Goal: Task Accomplishment & Management: Complete application form

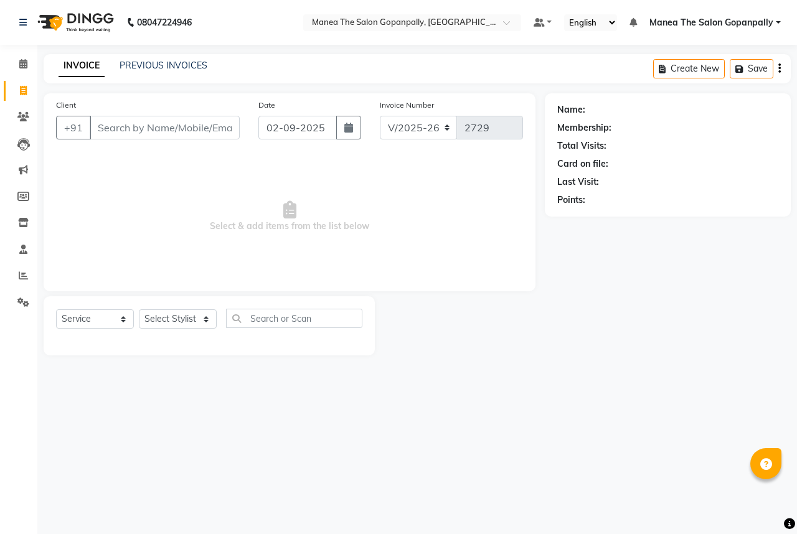
select select "7027"
select select "service"
click at [206, 319] on select "Select Stylist anas [PERSON_NAME] [PERSON_NAME] [PERSON_NAME] sameer [PERSON_NA…" at bounding box center [178, 318] width 78 height 19
select select "83653"
click at [139, 310] on select "Select Stylist anas [PERSON_NAME] [PERSON_NAME] [PERSON_NAME] sameer [PERSON_NA…" at bounding box center [178, 318] width 78 height 19
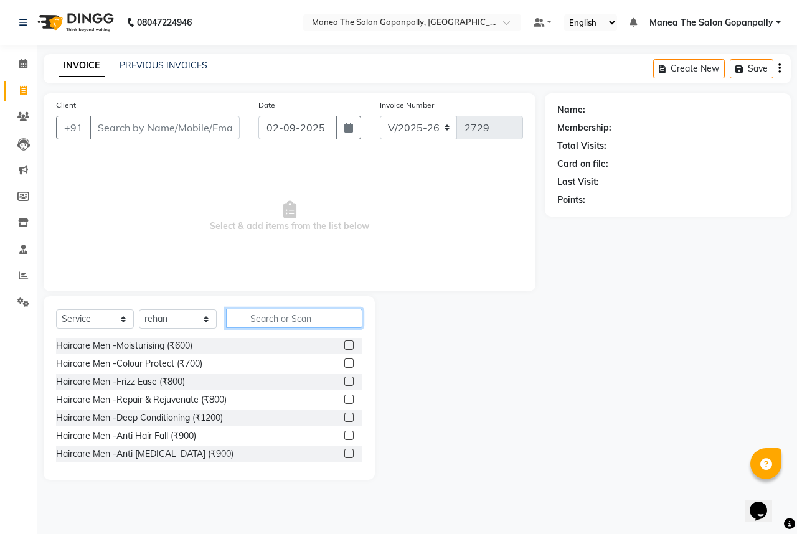
click at [248, 324] on input "text" at bounding box center [294, 318] width 136 height 19
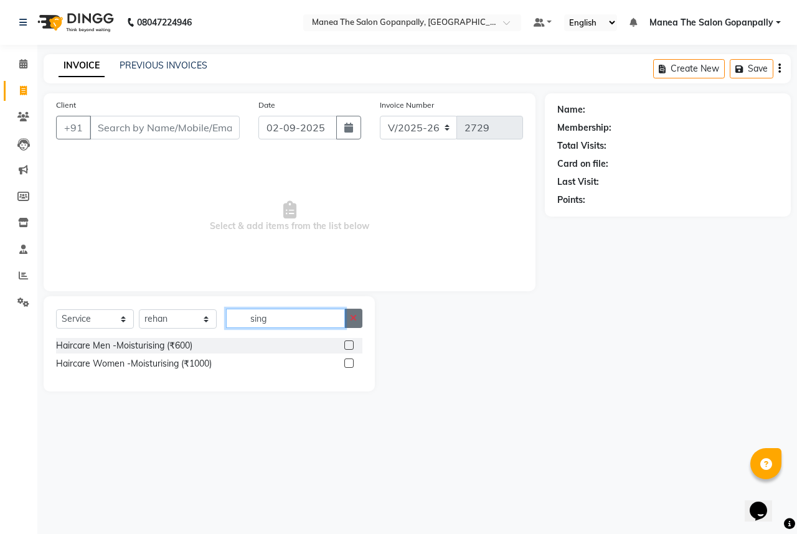
type input "sing"
click at [355, 325] on button "button" at bounding box center [353, 318] width 18 height 19
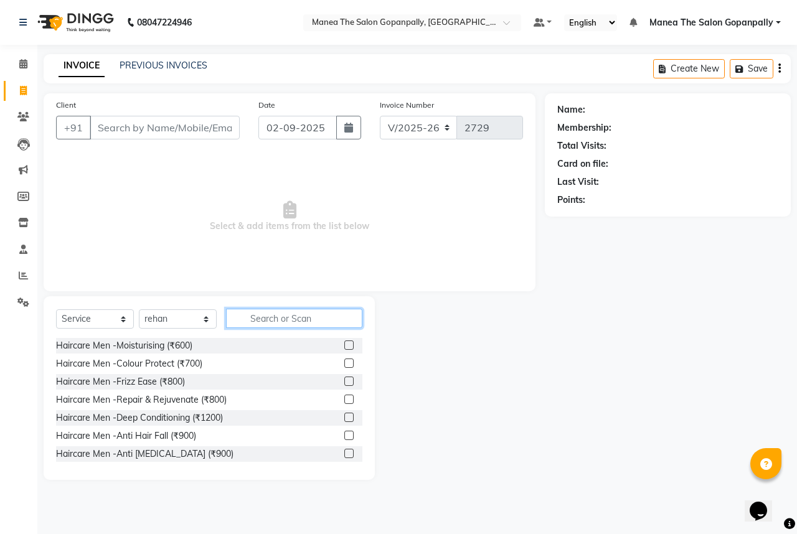
click at [321, 319] on input "text" at bounding box center [294, 318] width 136 height 19
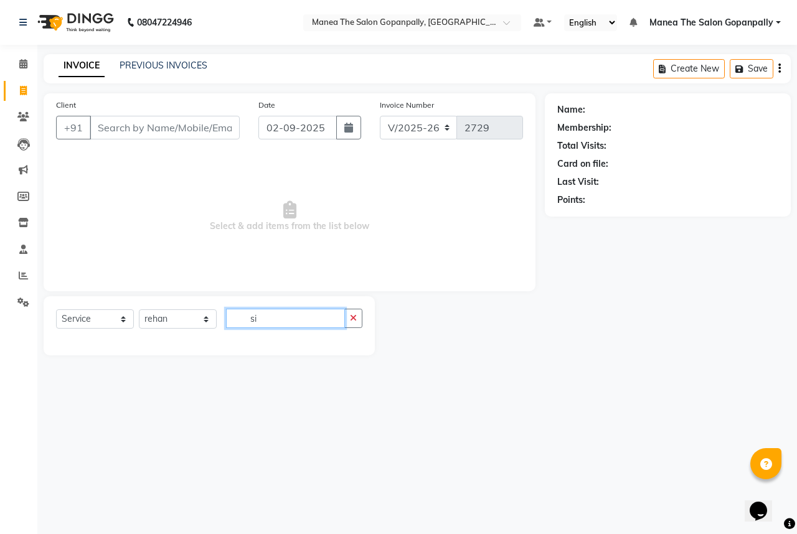
type input "s"
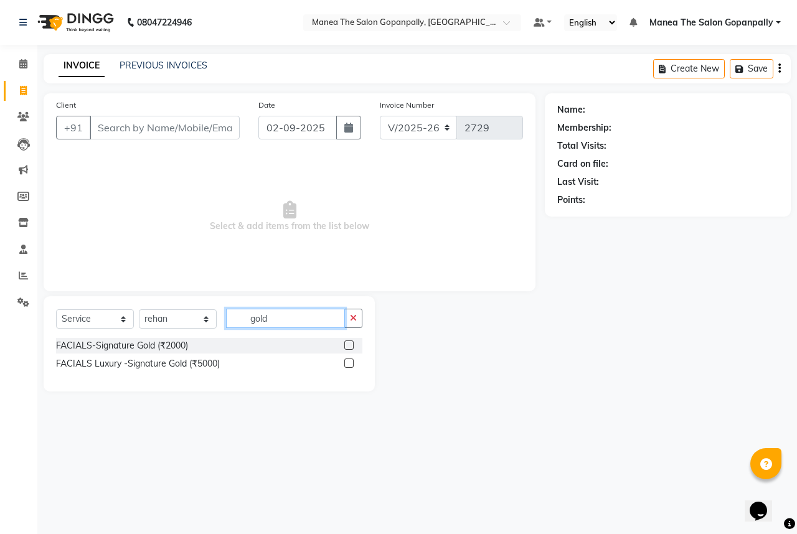
type input "gold"
click at [353, 344] on label at bounding box center [348, 345] width 9 height 9
click at [352, 344] on input "checkbox" at bounding box center [348, 346] width 8 height 8
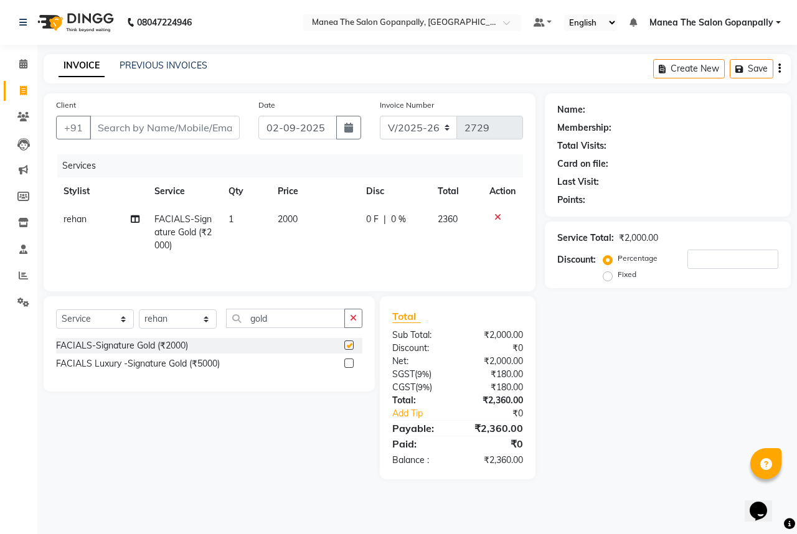
checkbox input "false"
click at [352, 315] on icon "button" at bounding box center [353, 318] width 7 height 9
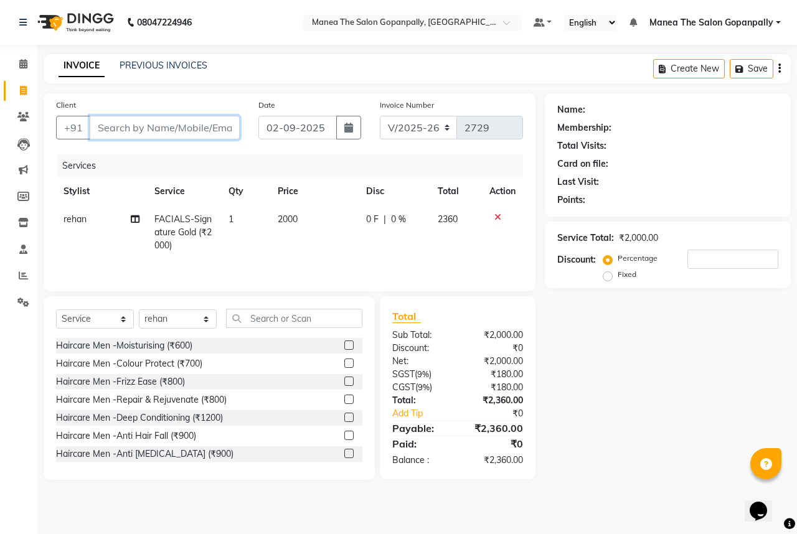
click at [175, 131] on input "Client" at bounding box center [165, 128] width 150 height 24
type input "9"
type input "0"
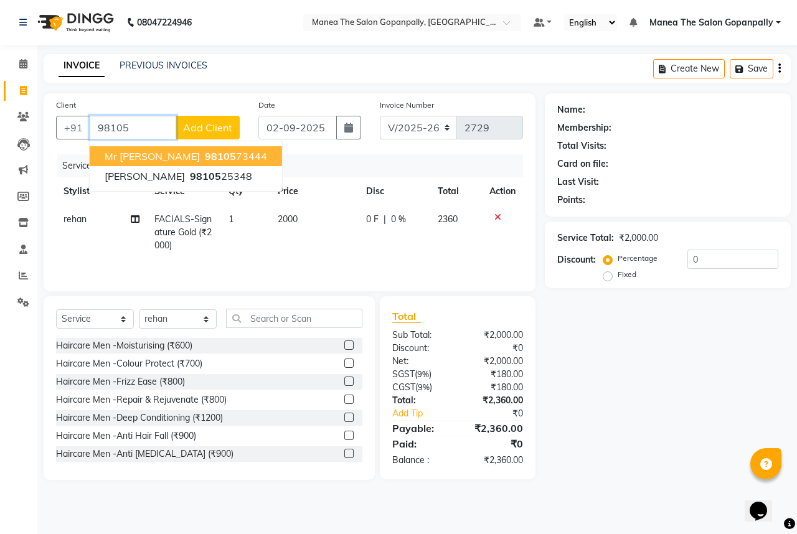
click at [229, 150] on button "Mr [PERSON_NAME] 98105 73444" at bounding box center [186, 156] width 192 height 20
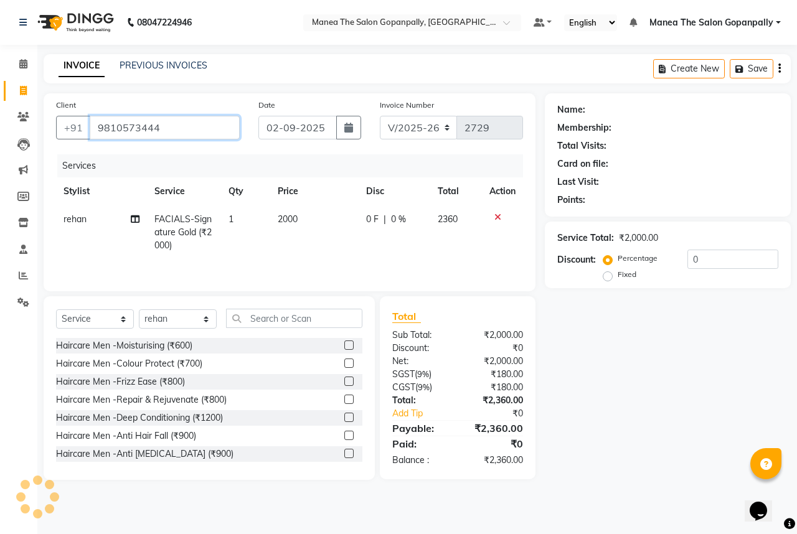
type input "9810573444"
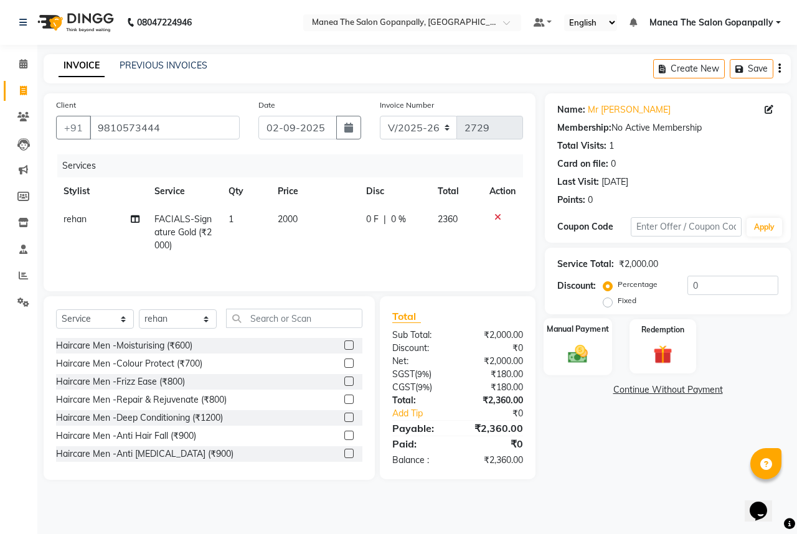
click at [586, 344] on img at bounding box center [578, 353] width 32 height 23
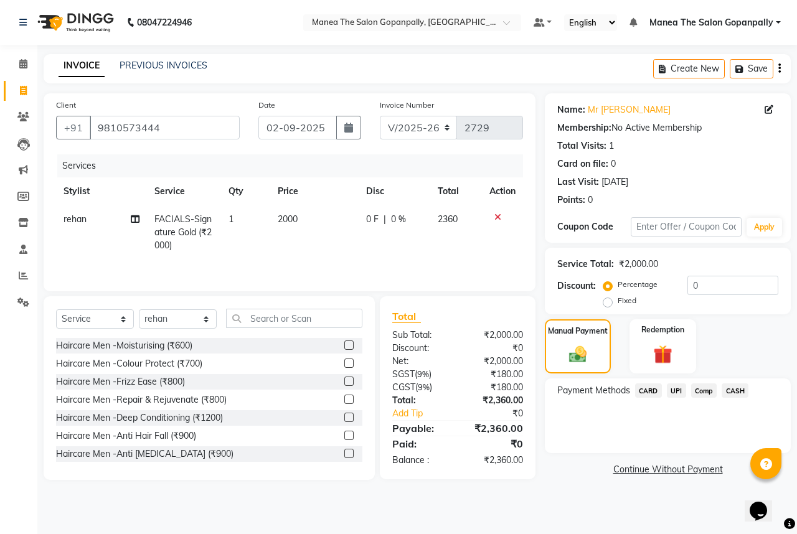
click at [673, 391] on span "UPI" at bounding box center [676, 391] width 19 height 14
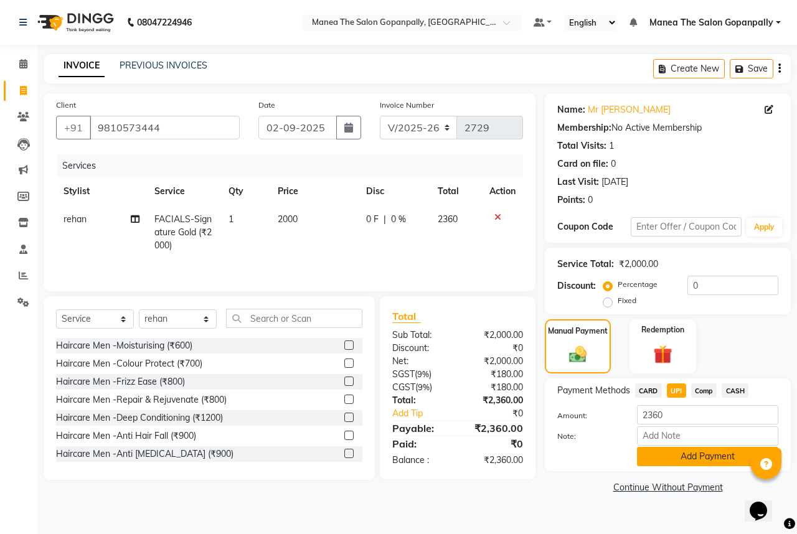
click at [695, 461] on button "Add Payment" at bounding box center [707, 456] width 141 height 19
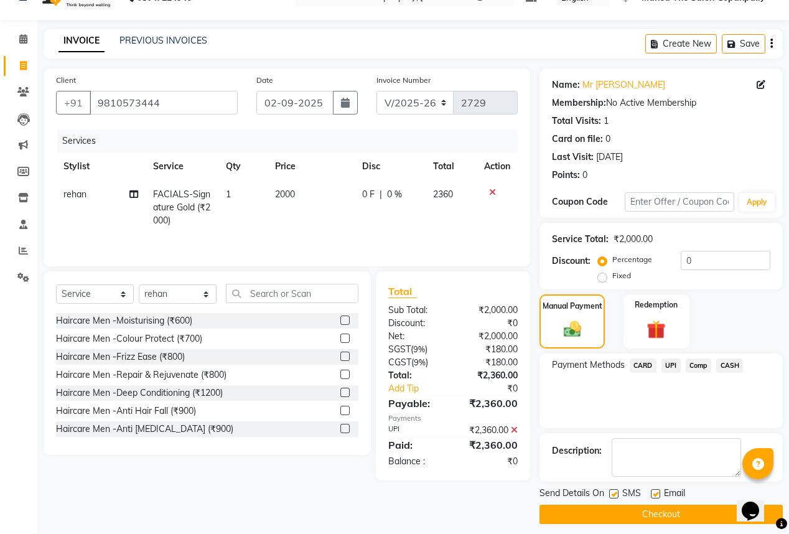
scroll to position [33, 0]
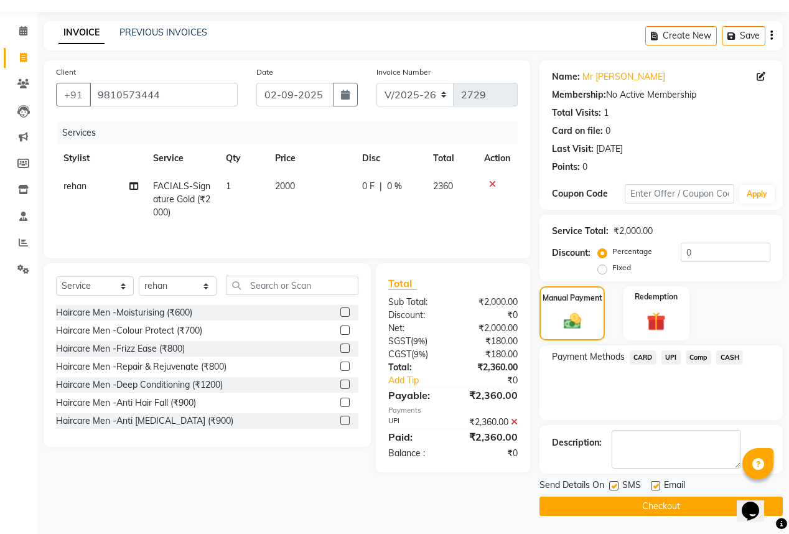
click at [655, 485] on label at bounding box center [655, 485] width 9 height 9
click at [655, 485] on input "checkbox" at bounding box center [655, 486] width 8 height 8
checkbox input "false"
click at [655, 505] on button "Checkout" at bounding box center [661, 506] width 243 height 19
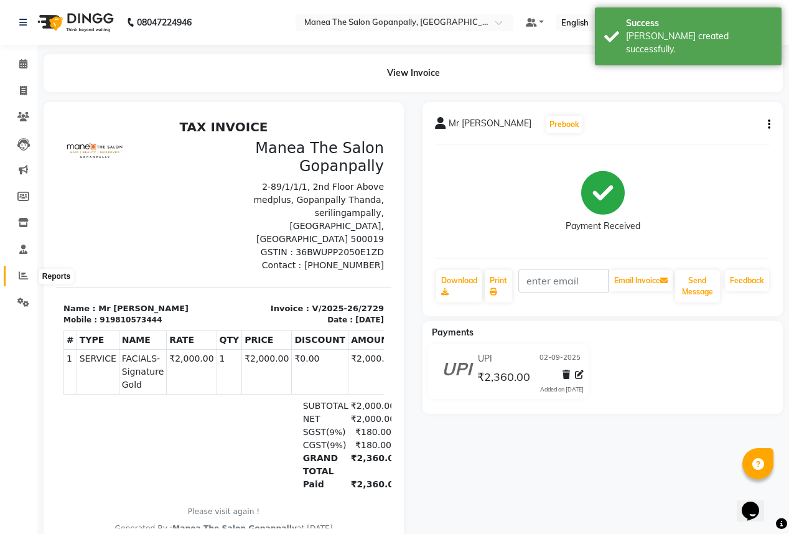
click at [22, 275] on icon at bounding box center [23, 275] width 9 height 9
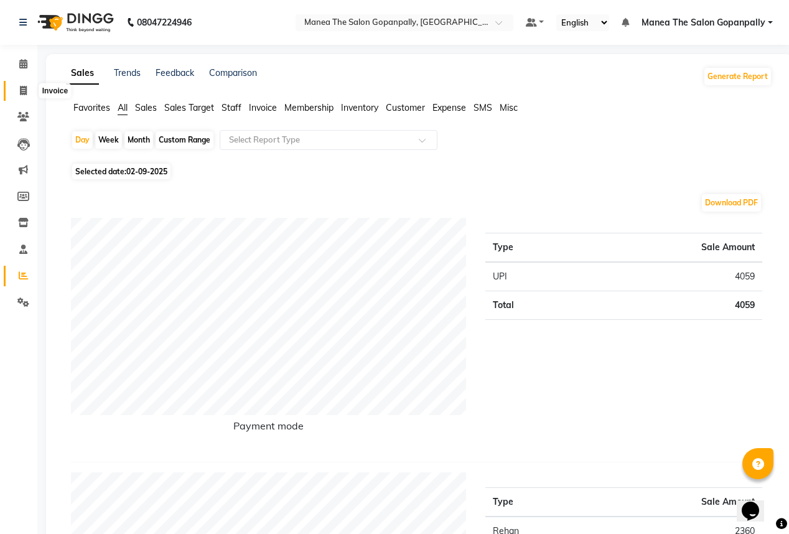
click at [28, 92] on span at bounding box center [23, 91] width 22 height 14
select select "service"
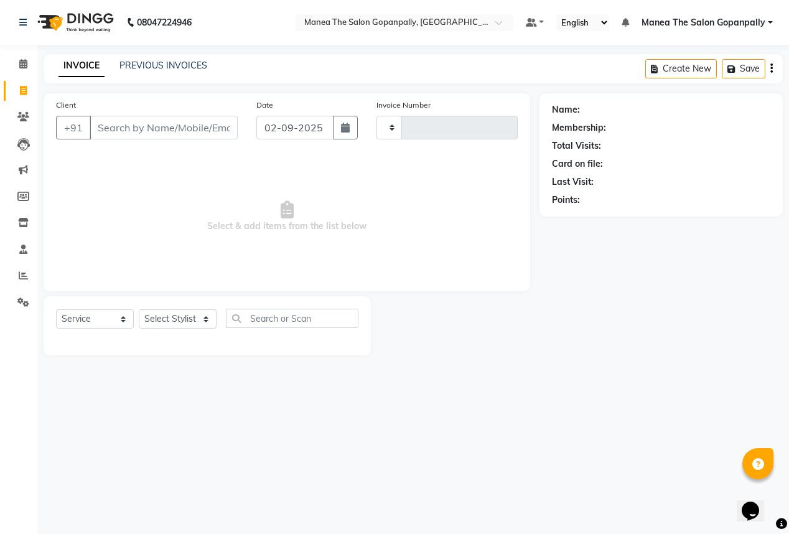
type input "2730"
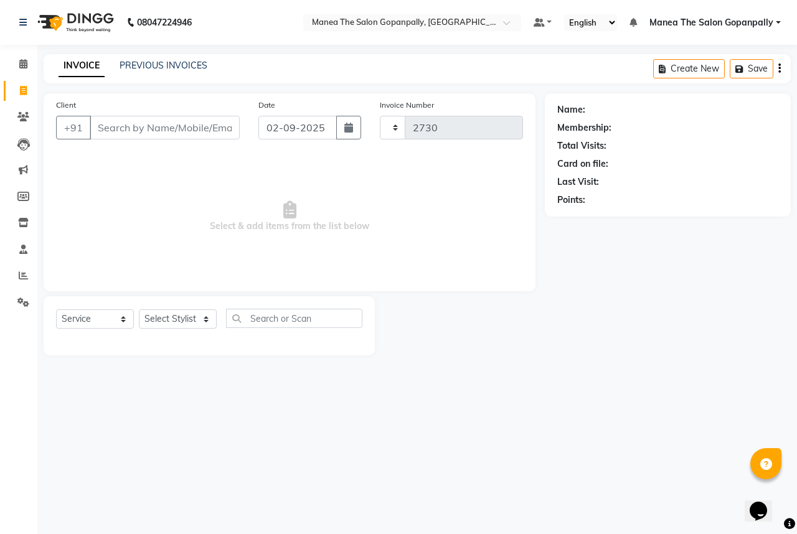
select select "7027"
click at [128, 125] on input "Client" at bounding box center [165, 128] width 150 height 24
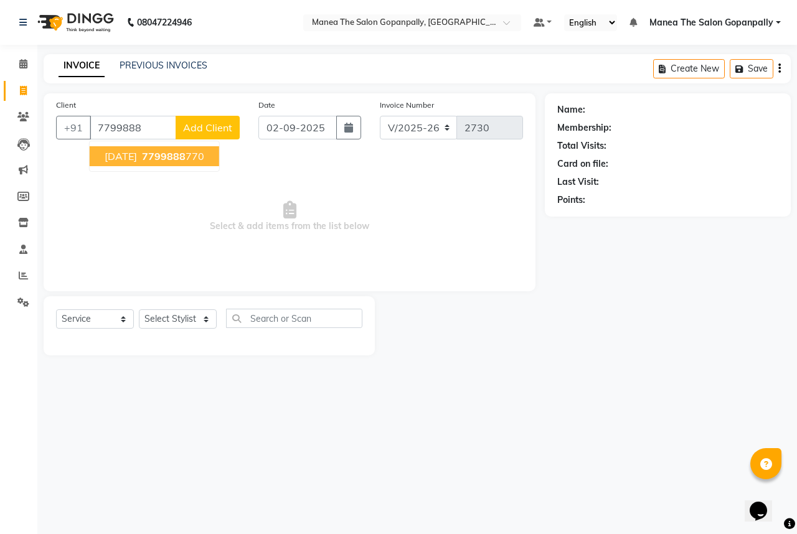
drag, startPoint x: 172, startPoint y: 154, endPoint x: 220, endPoint y: 177, distance: 53.5
click at [172, 156] on span "7799888" at bounding box center [164, 156] width 44 height 12
type input "7799888770"
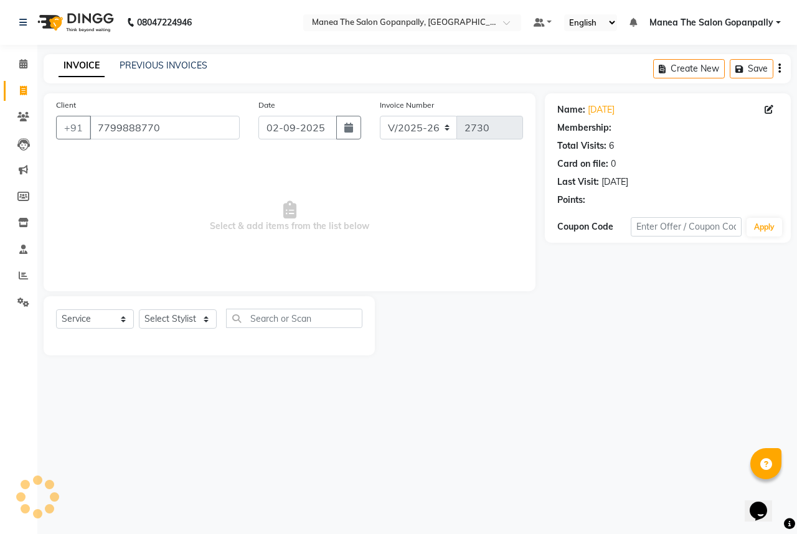
select select "1: Object"
drag, startPoint x: 287, startPoint y: 306, endPoint x: 288, endPoint y: 313, distance: 7.0
click at [288, 311] on div "Select Service Product Membership Package Voucher Prepaid Gift Card Select Styl…" at bounding box center [209, 325] width 331 height 59
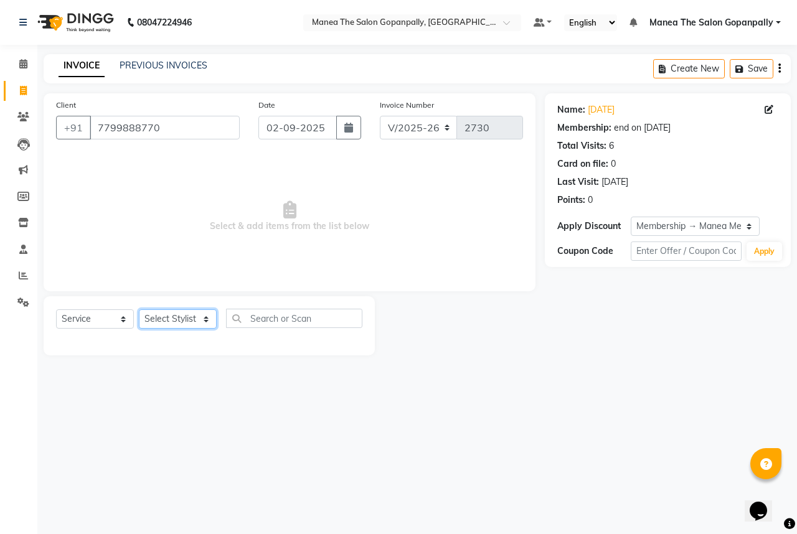
click at [199, 316] on select "Select Stylist anas [PERSON_NAME] [PERSON_NAME] [PERSON_NAME] sameer [PERSON_NA…" at bounding box center [178, 318] width 78 height 19
select select "77517"
click at [139, 310] on select "Select Stylist anas [PERSON_NAME] [PERSON_NAME] [PERSON_NAME] sameer [PERSON_NA…" at bounding box center [178, 318] width 78 height 19
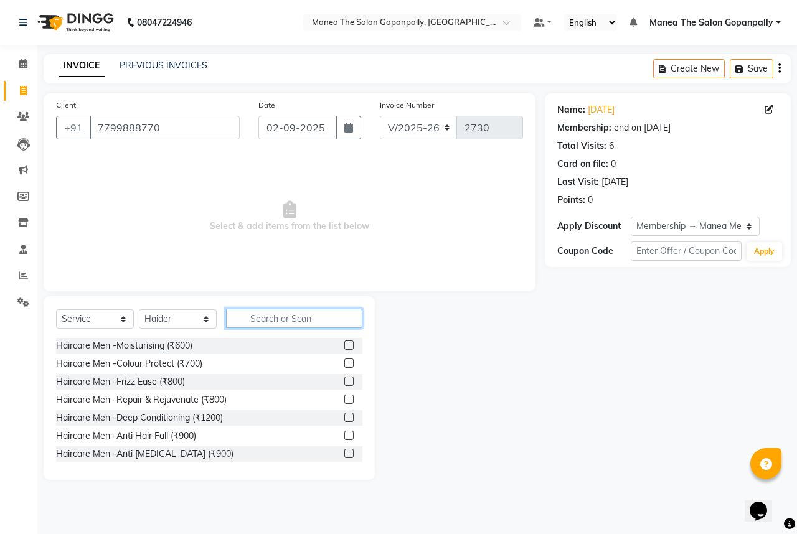
click at [259, 317] on input "text" at bounding box center [294, 318] width 136 height 19
type input "v"
type input "cut"
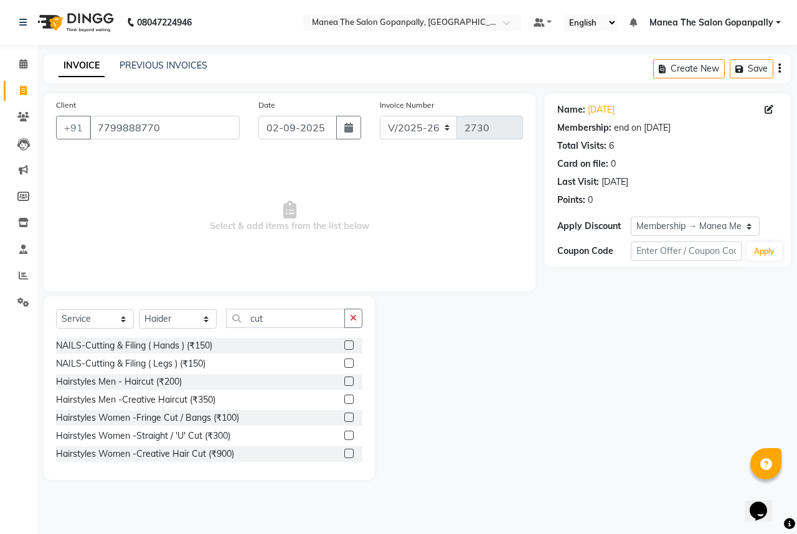
click at [344, 379] on label at bounding box center [348, 381] width 9 height 9
click at [344, 379] on input "checkbox" at bounding box center [348, 382] width 8 height 8
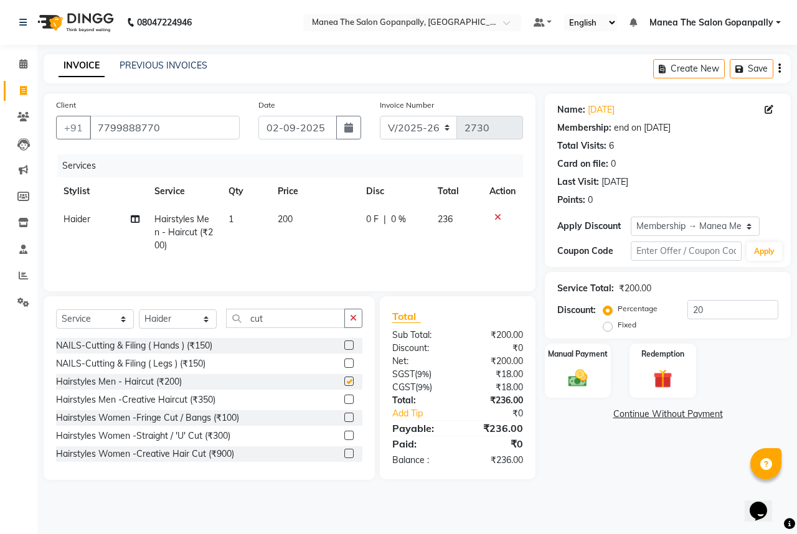
checkbox input "false"
click at [349, 318] on button "button" at bounding box center [353, 318] width 18 height 19
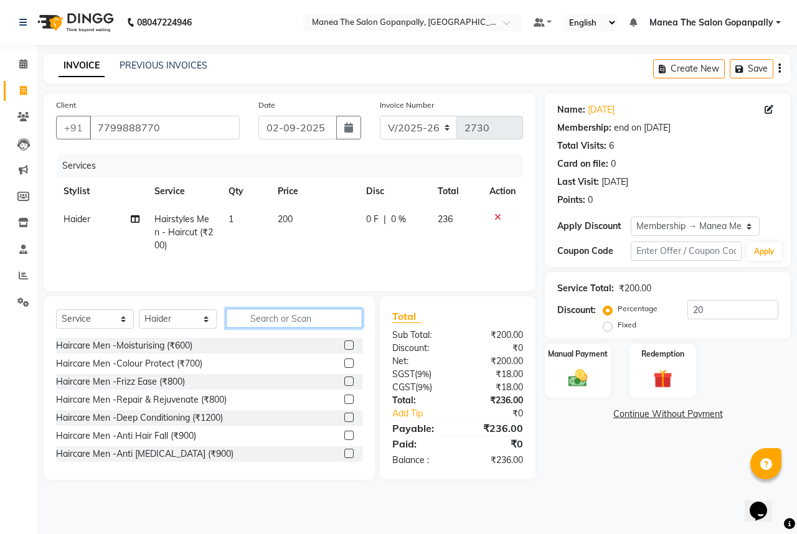
click at [321, 320] on input "text" at bounding box center [294, 318] width 136 height 19
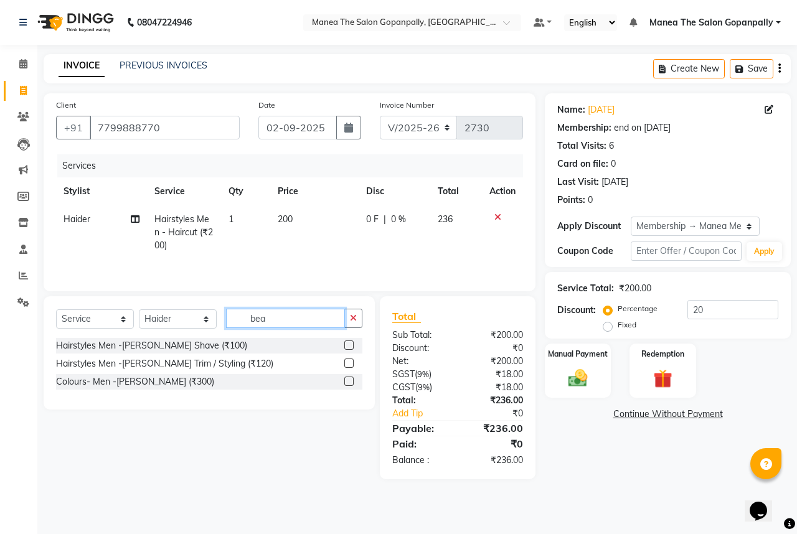
type input "bea"
click at [346, 363] on label at bounding box center [348, 363] width 9 height 9
click at [346, 363] on input "checkbox" at bounding box center [348, 364] width 8 height 8
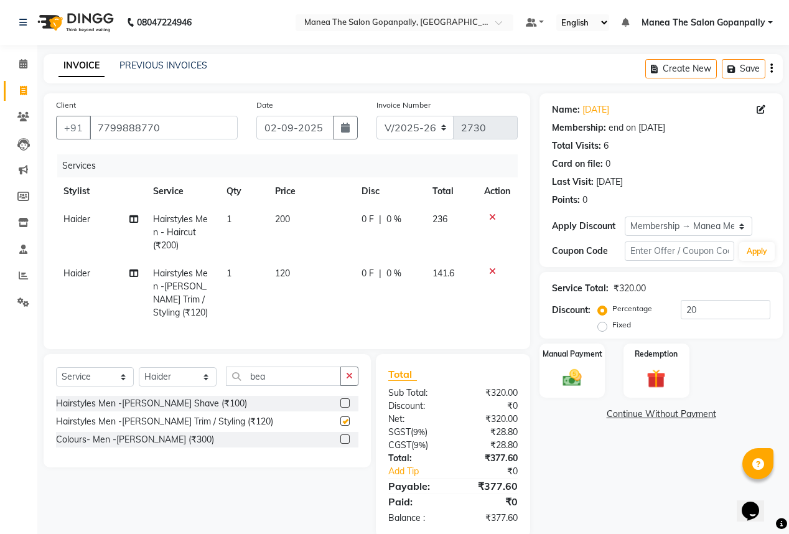
checkbox input "false"
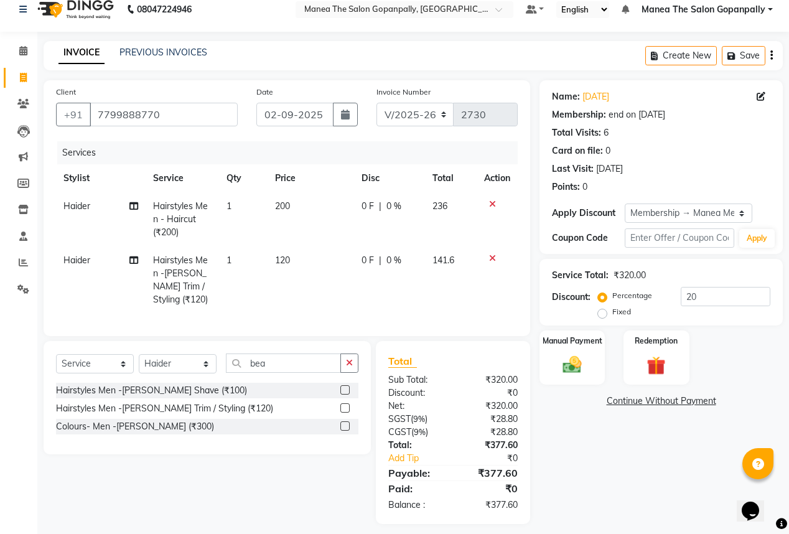
scroll to position [29, 0]
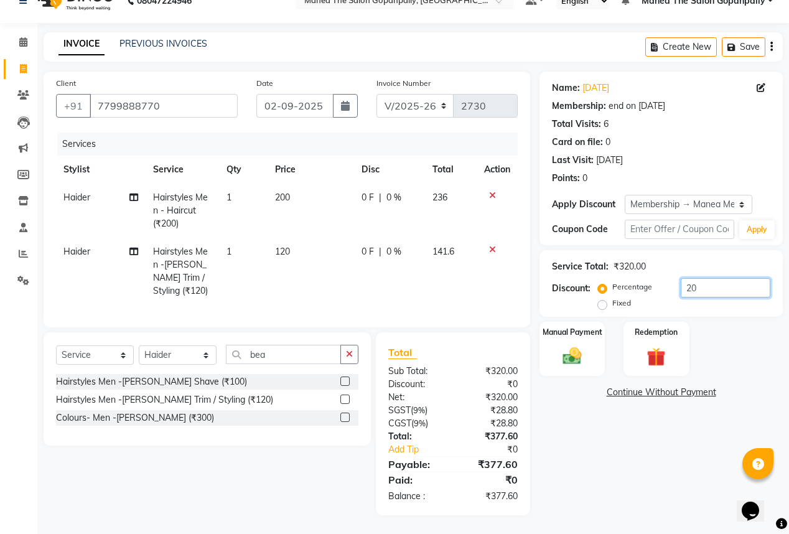
click at [727, 279] on input "20" at bounding box center [726, 287] width 90 height 19
type input "2"
click at [594, 339] on div "Manual Payment" at bounding box center [573, 349] width 68 height 57
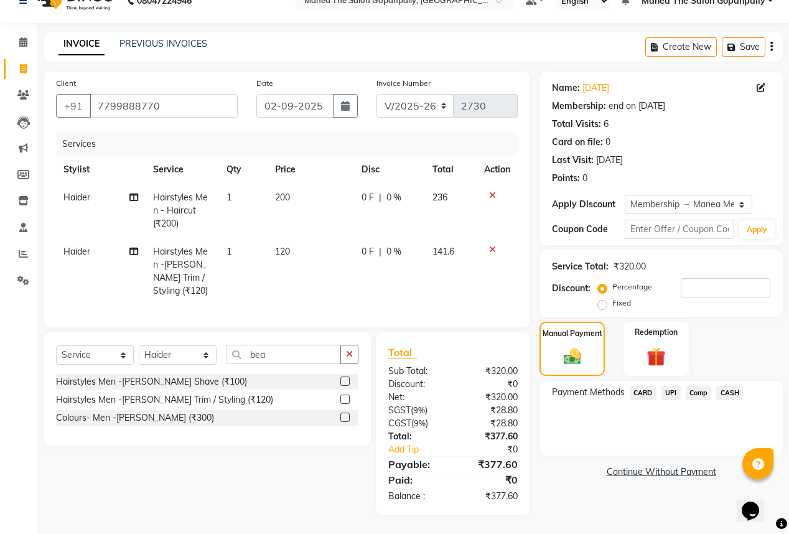
click at [672, 386] on span "UPI" at bounding box center [671, 393] width 19 height 14
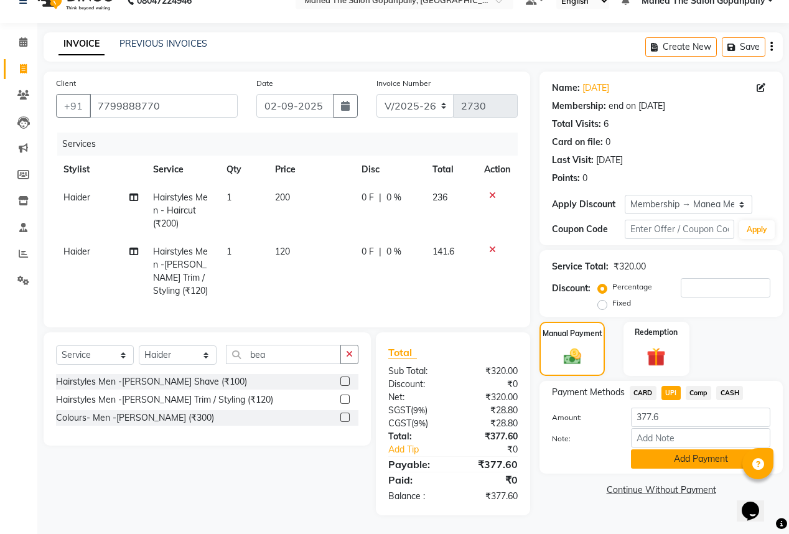
click at [686, 455] on button "Add Payment" at bounding box center [700, 458] width 139 height 19
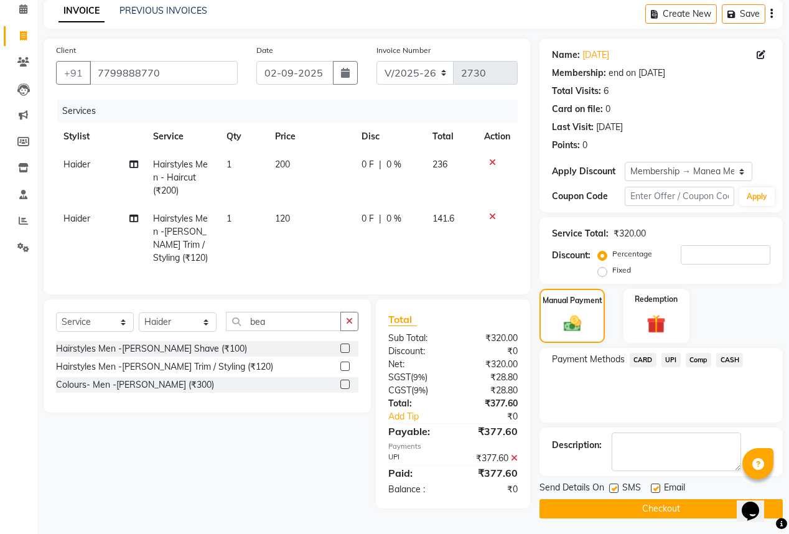
scroll to position [57, 0]
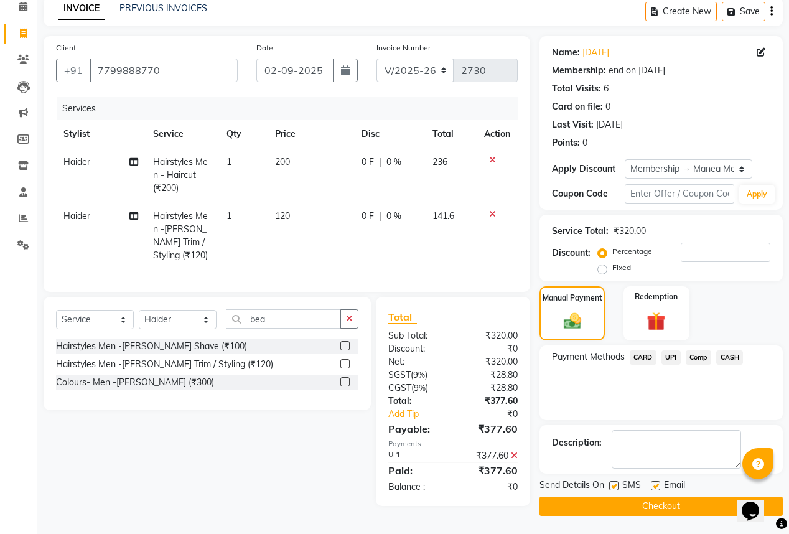
click at [655, 484] on label at bounding box center [655, 485] width 9 height 9
click at [655, 484] on input "checkbox" at bounding box center [655, 486] width 8 height 8
checkbox input "false"
click at [657, 504] on button "Checkout" at bounding box center [661, 506] width 243 height 19
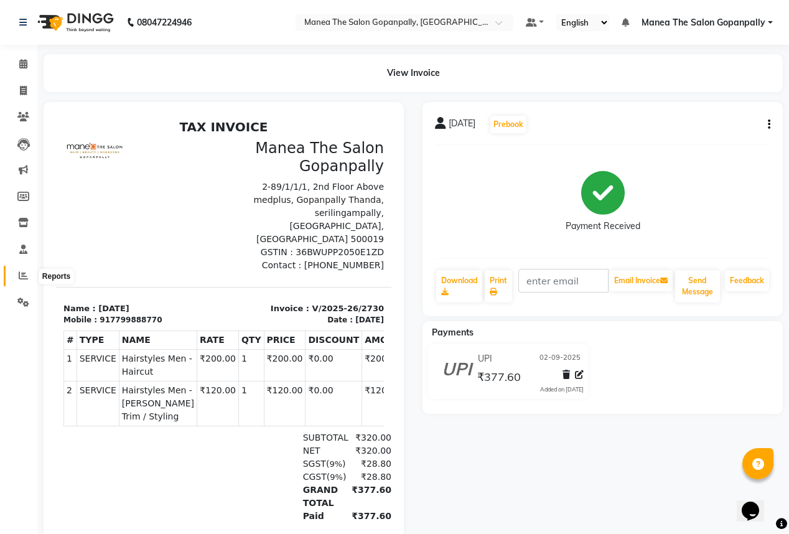
click at [22, 276] on icon at bounding box center [23, 275] width 9 height 9
